Goal: Obtain resource: Download file/media

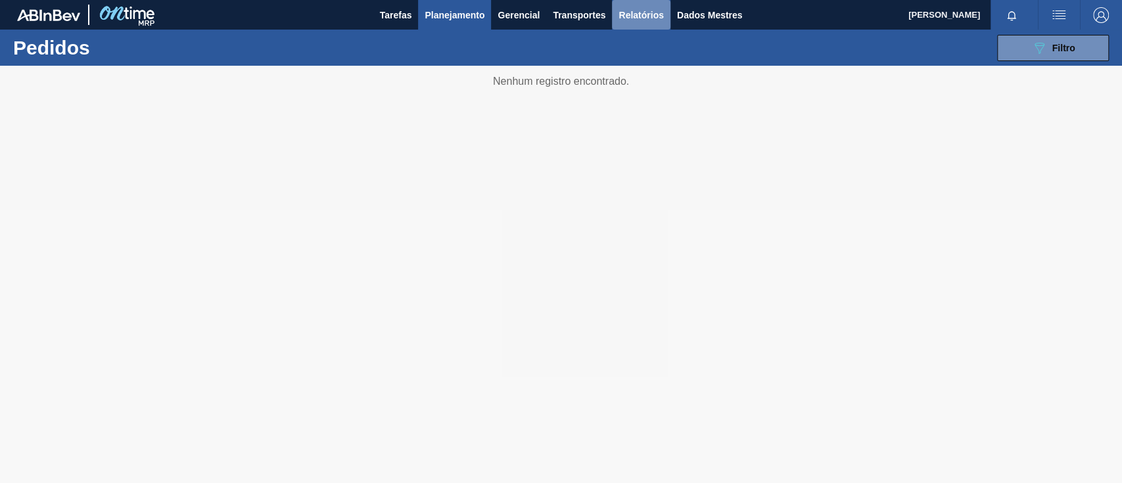
click at [642, 15] on font "Relatórios" at bounding box center [641, 15] width 45 height 11
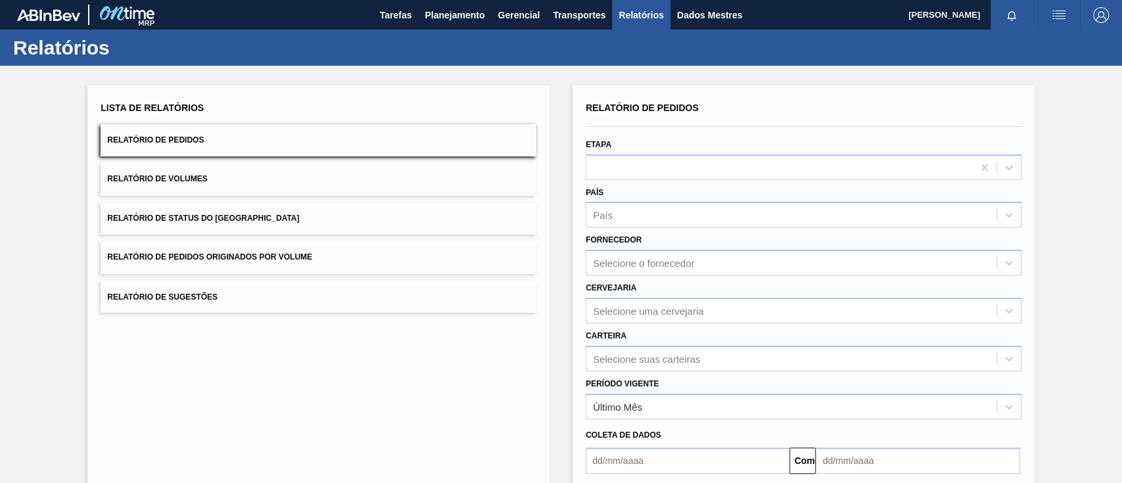
click at [289, 255] on font "Relatório de Pedidos Originados por Volume" at bounding box center [209, 257] width 205 height 9
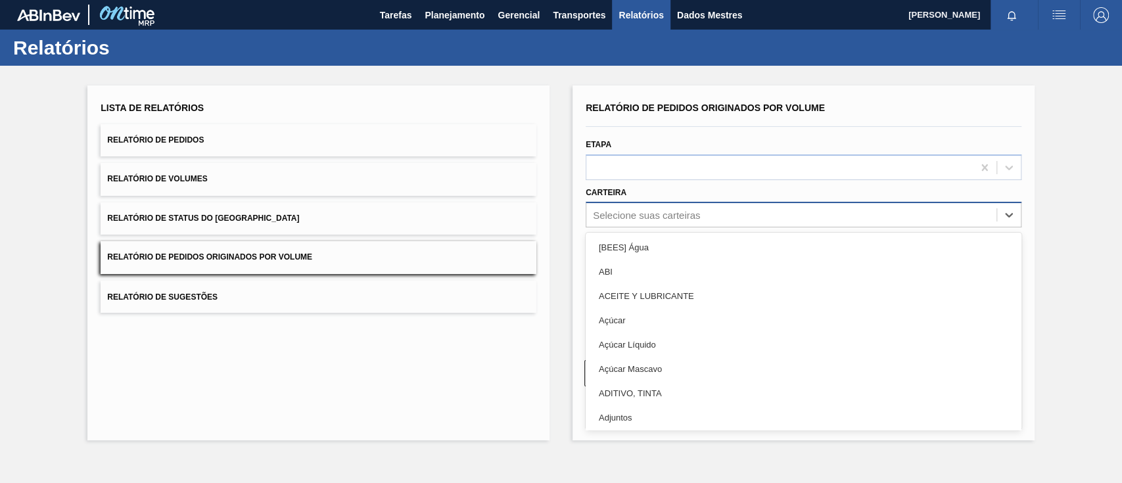
click at [641, 213] on font "Selecione suas carteiras" at bounding box center [646, 215] width 107 height 11
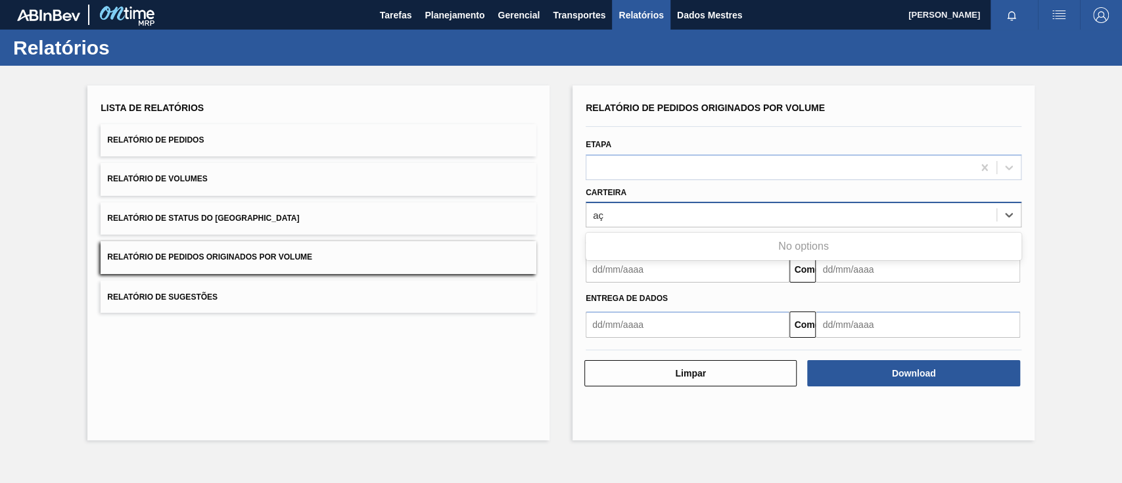
type input "a"
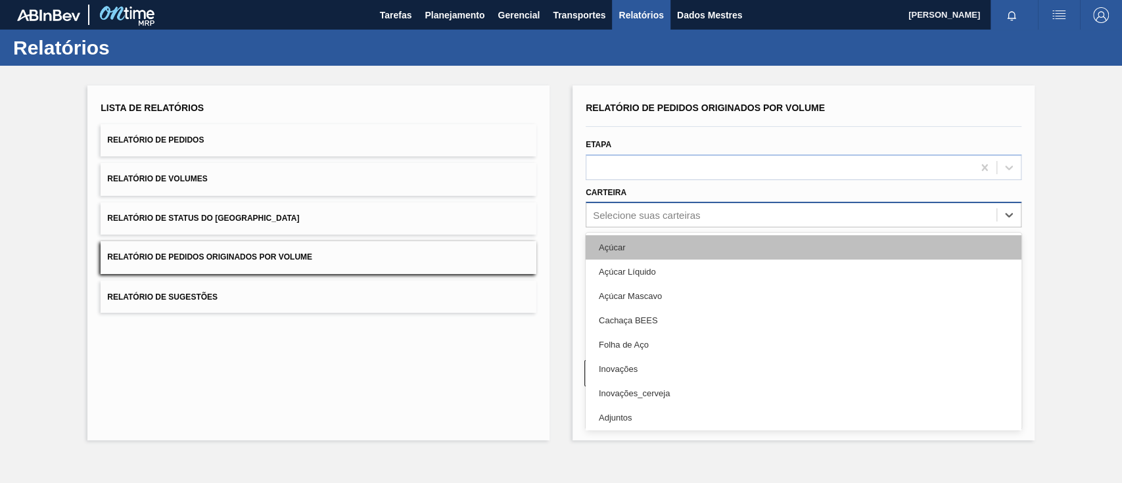
drag, startPoint x: 649, startPoint y: 232, endPoint x: 650, endPoint y: 241, distance: 8.6
click at [649, 235] on div "Açúcar Açúcar Líquido Açúcar Mascavo Cachaça BEES Folha de Aço Inovações Inovaç…" at bounding box center [804, 331] width 436 height 197
click at [650, 249] on div "Açúcar" at bounding box center [804, 247] width 436 height 24
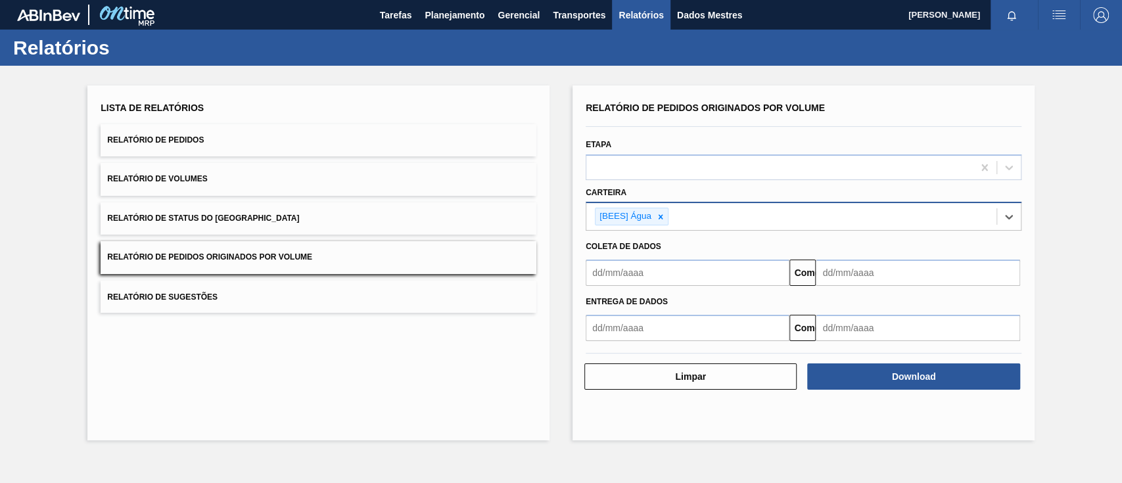
click at [645, 269] on input "text" at bounding box center [688, 273] width 204 height 26
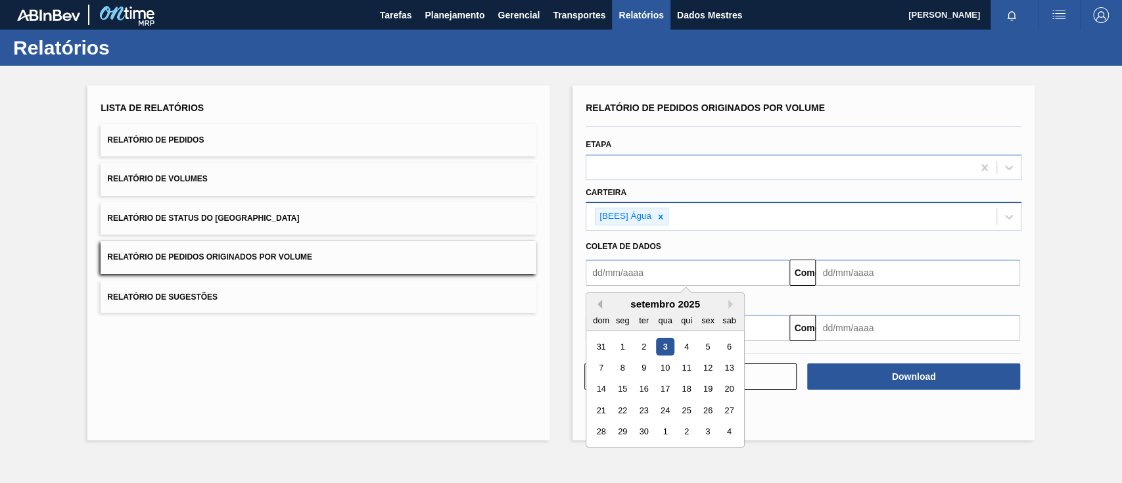
click at [599, 306] on button "Previous Month" at bounding box center [597, 304] width 9 height 9
click at [706, 349] on div "1" at bounding box center [708, 347] width 18 height 18
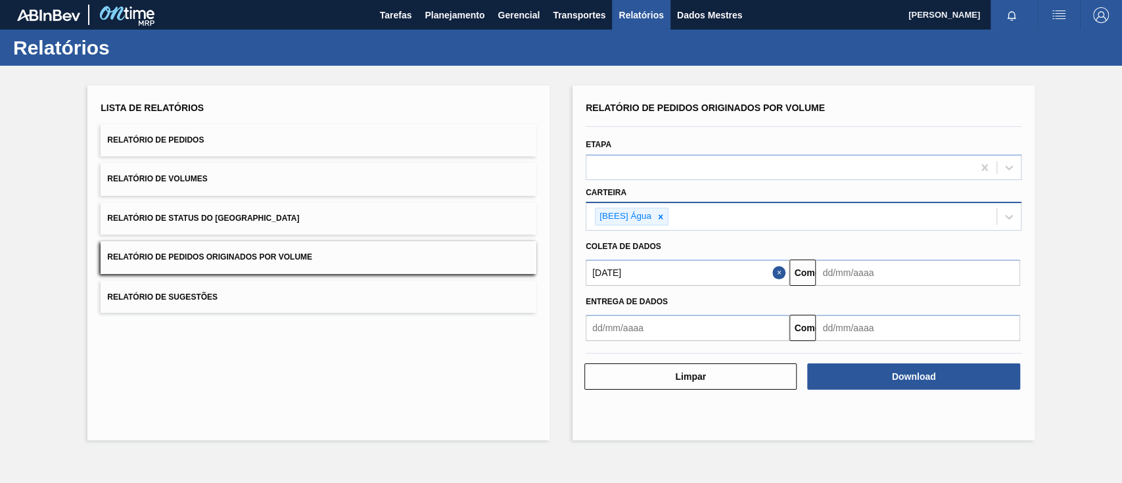
type input "[DATE]"
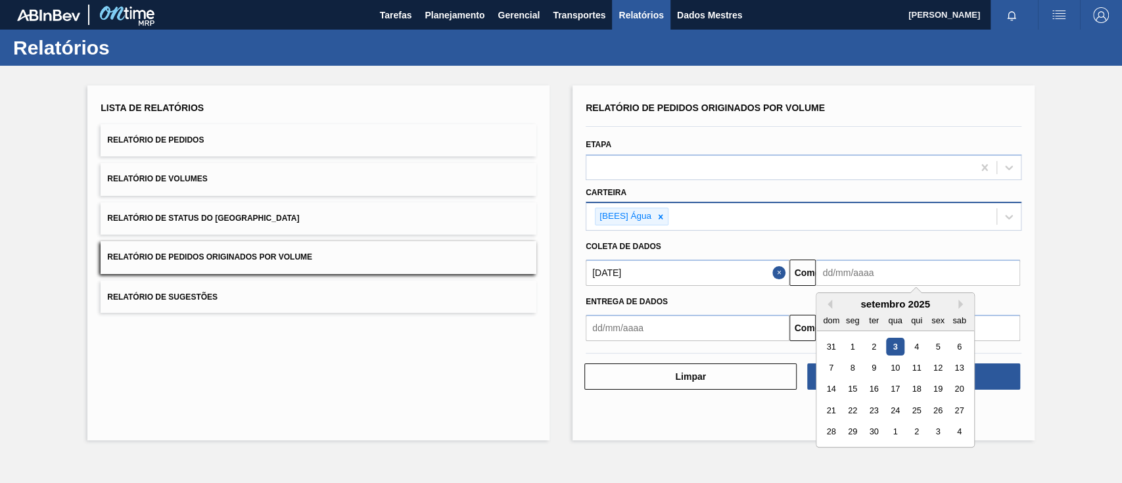
click at [900, 276] on input "text" at bounding box center [918, 273] width 204 height 26
click at [962, 344] on div "6" at bounding box center [960, 347] width 18 height 18
type input "[DATE]"
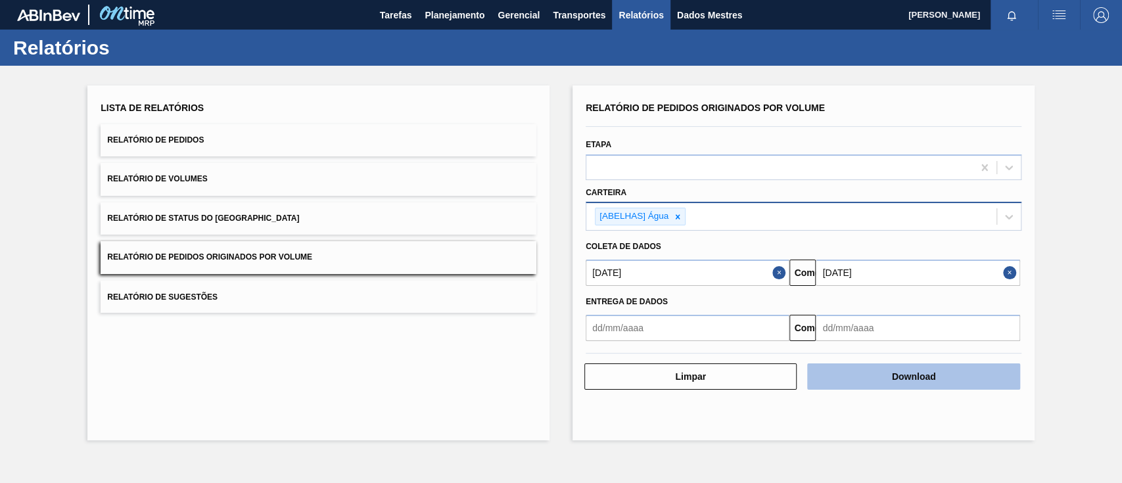
click at [955, 373] on button "Download" at bounding box center [913, 377] width 212 height 26
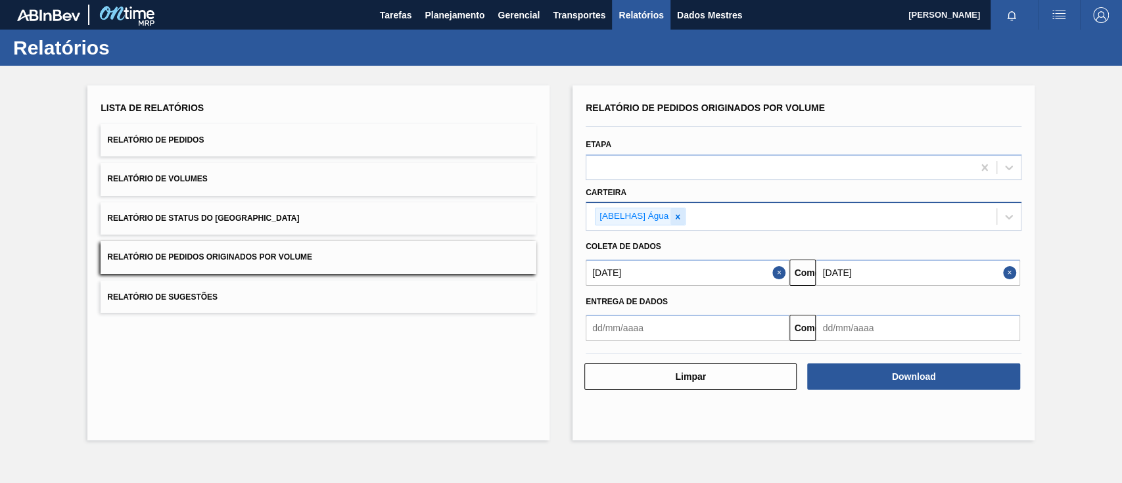
click at [675, 218] on icon at bounding box center [677, 216] width 9 height 9
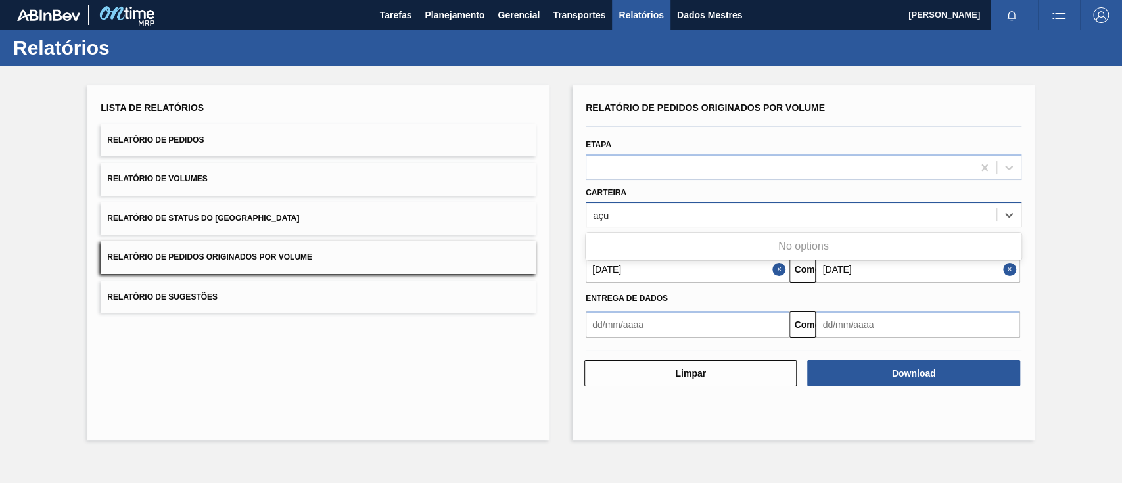
type input "aç"
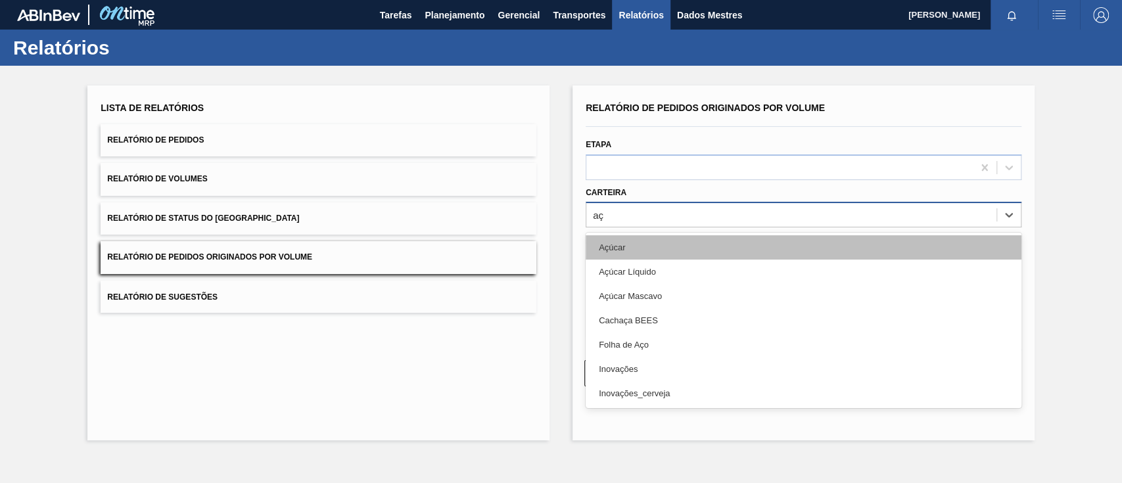
click at [657, 241] on div "Açúcar" at bounding box center [804, 247] width 436 height 24
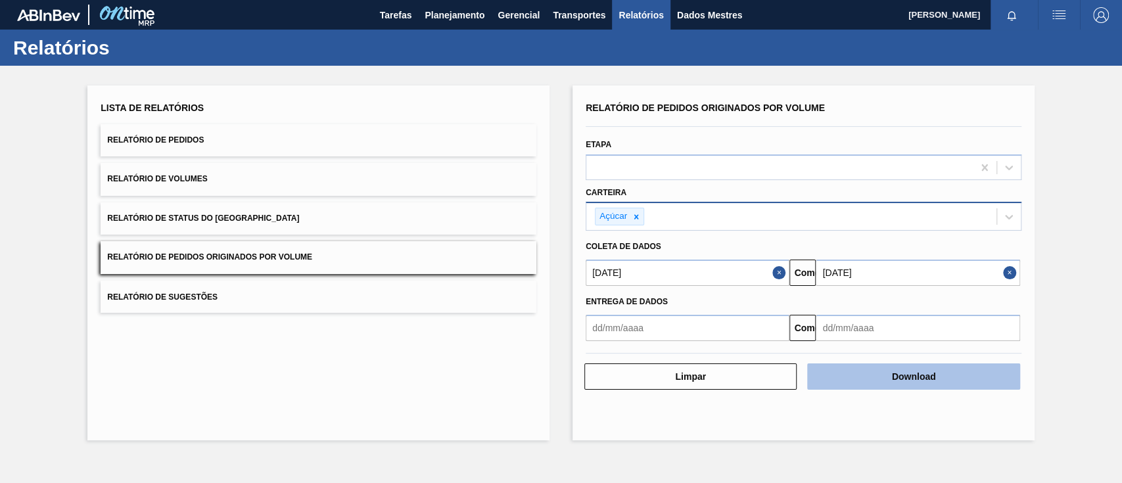
click at [904, 379] on font "Download" at bounding box center [914, 376] width 44 height 11
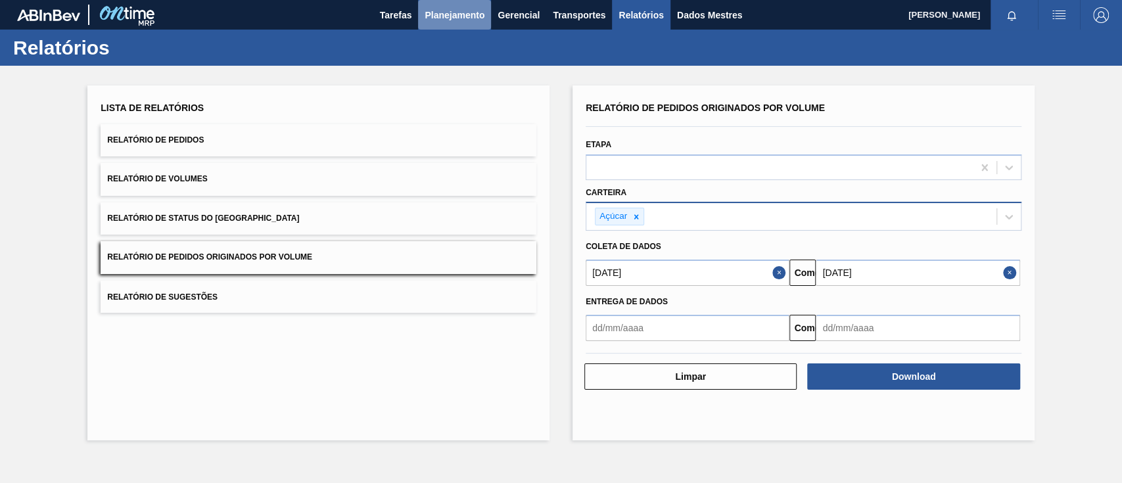
click at [449, 7] on button "Planejamento" at bounding box center [454, 15] width 73 height 30
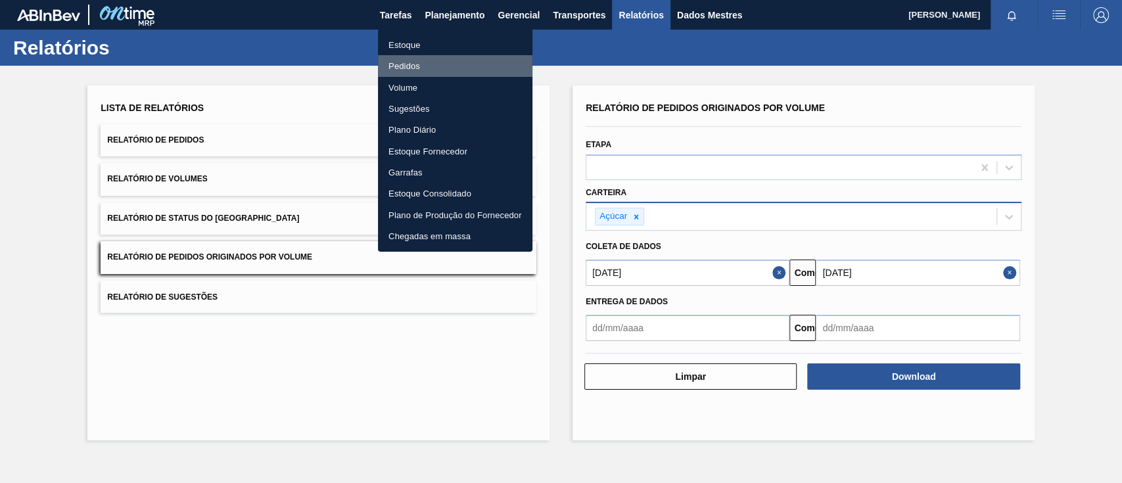
click at [416, 63] on font "Pedidos" at bounding box center [405, 66] width 32 height 10
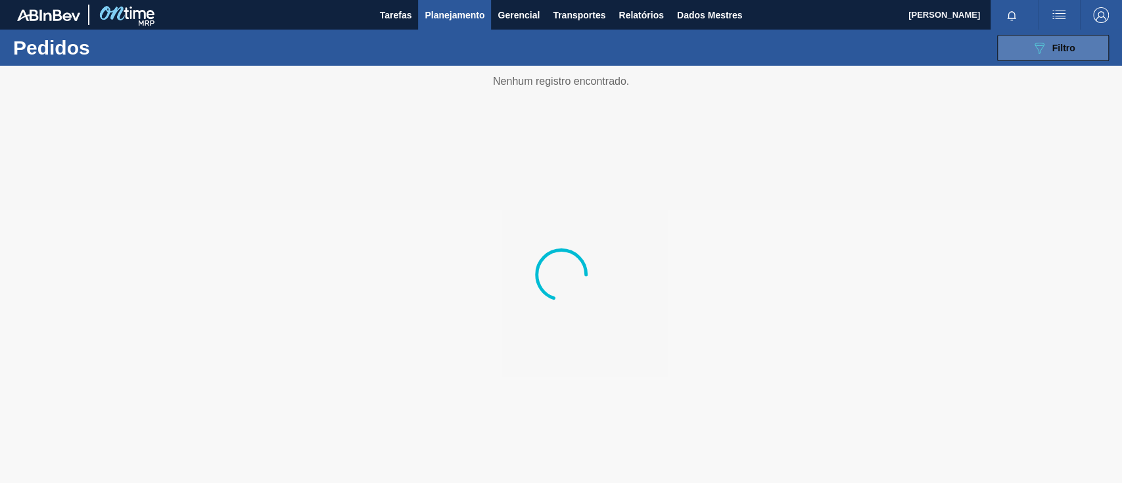
click at [1041, 43] on icon "089F7B8B-B2A5-4AFE-B5C0-19BA573D28AC" at bounding box center [1039, 48] width 16 height 16
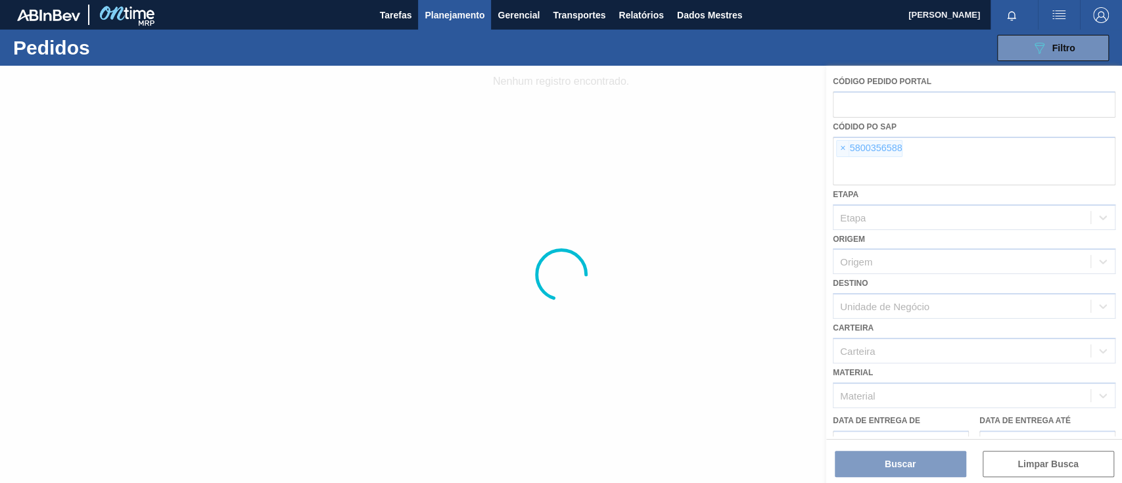
click at [838, 150] on div at bounding box center [561, 274] width 1122 height 417
click at [842, 149] on div at bounding box center [561, 274] width 1122 height 417
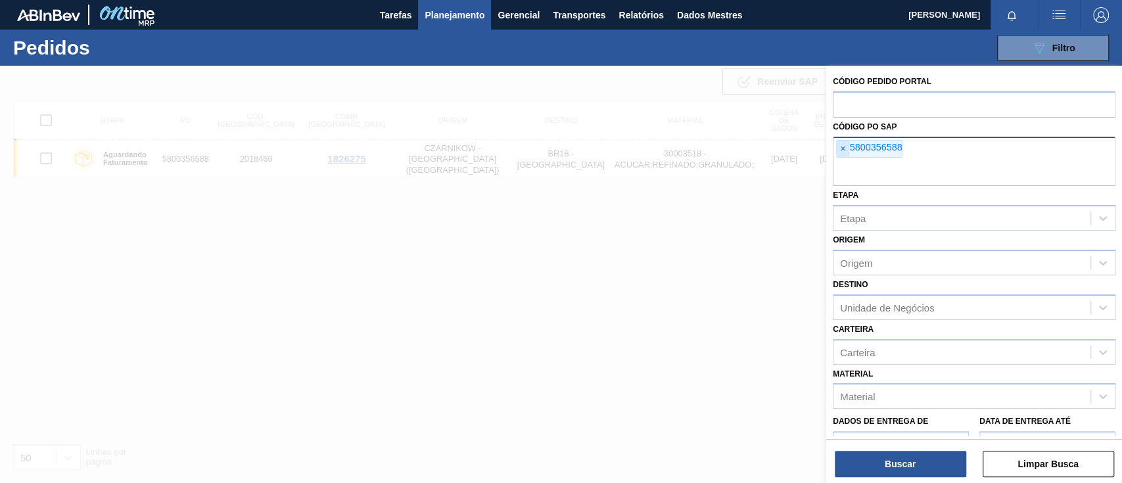
click at [844, 150] on font "×" at bounding box center [842, 148] width 5 height 11
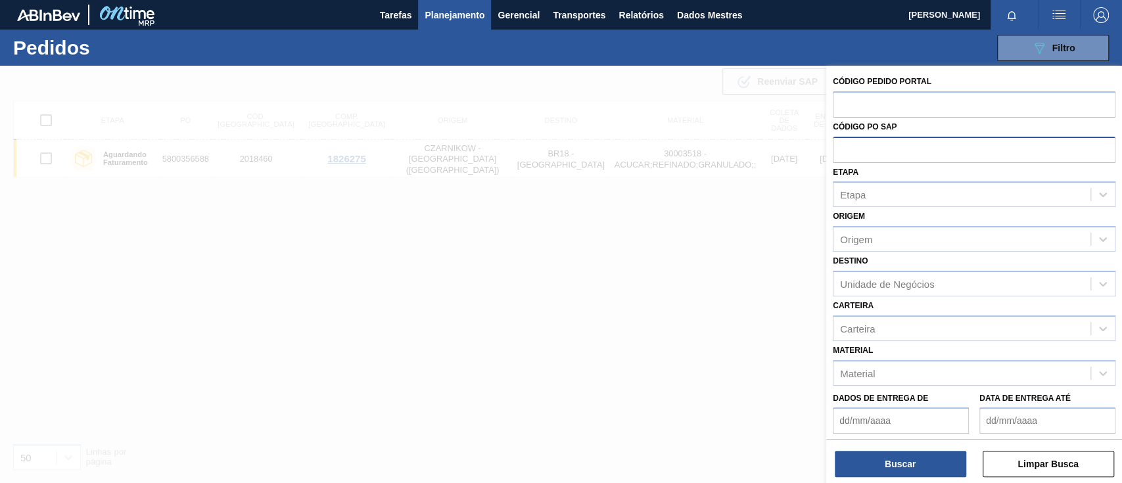
paste input "text"
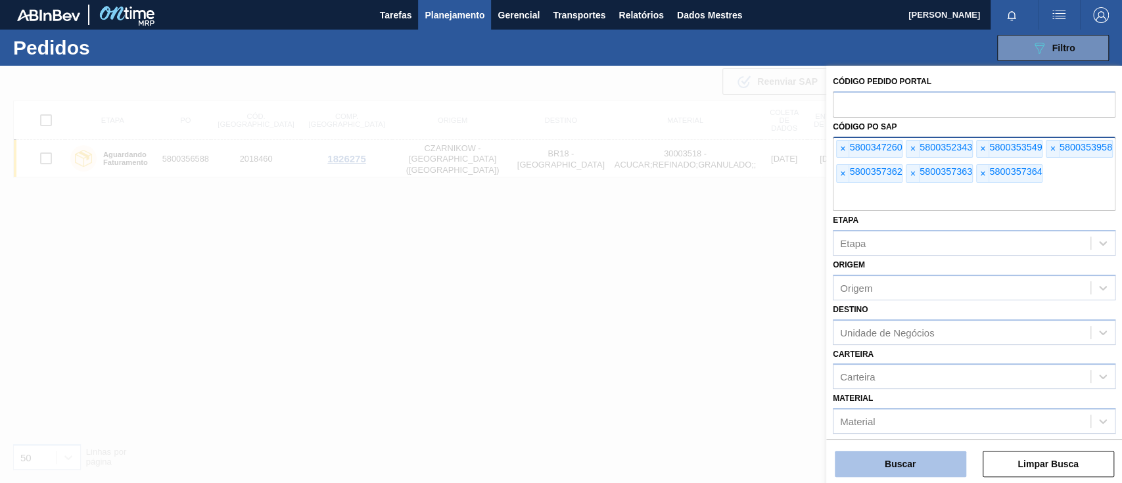
click at [897, 463] on font "Buscar" at bounding box center [900, 464] width 31 height 11
